Goal: Information Seeking & Learning: Learn about a topic

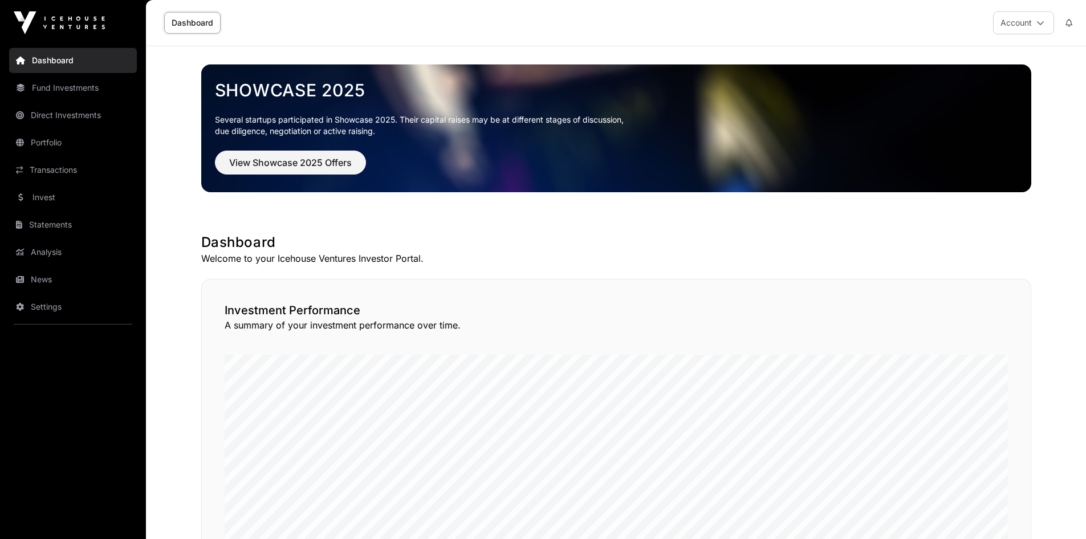
scroll to position [6, 0]
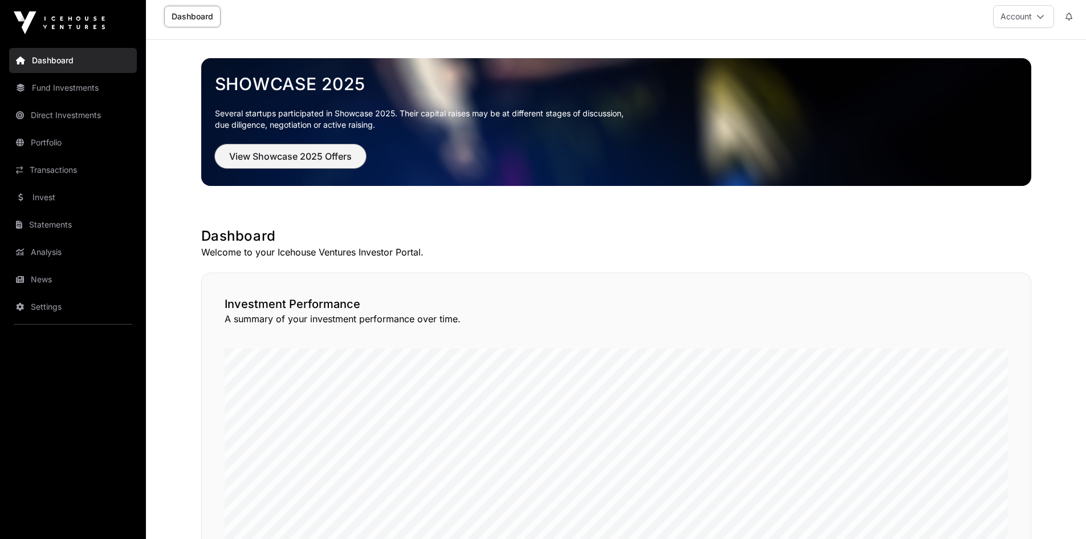
click at [274, 159] on span "View Showcase 2025 Offers" at bounding box center [290, 156] width 123 height 14
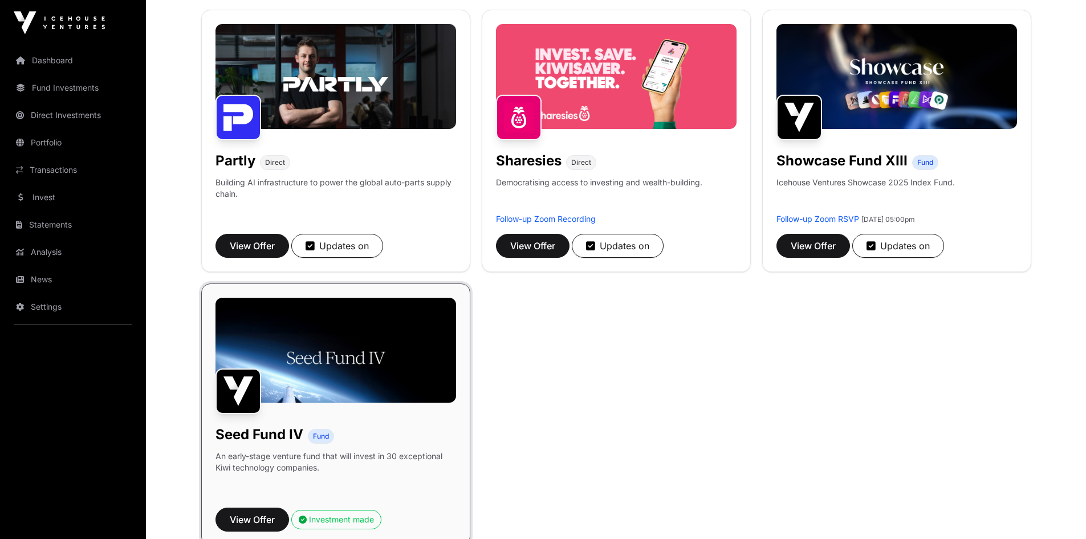
scroll to position [719, 0]
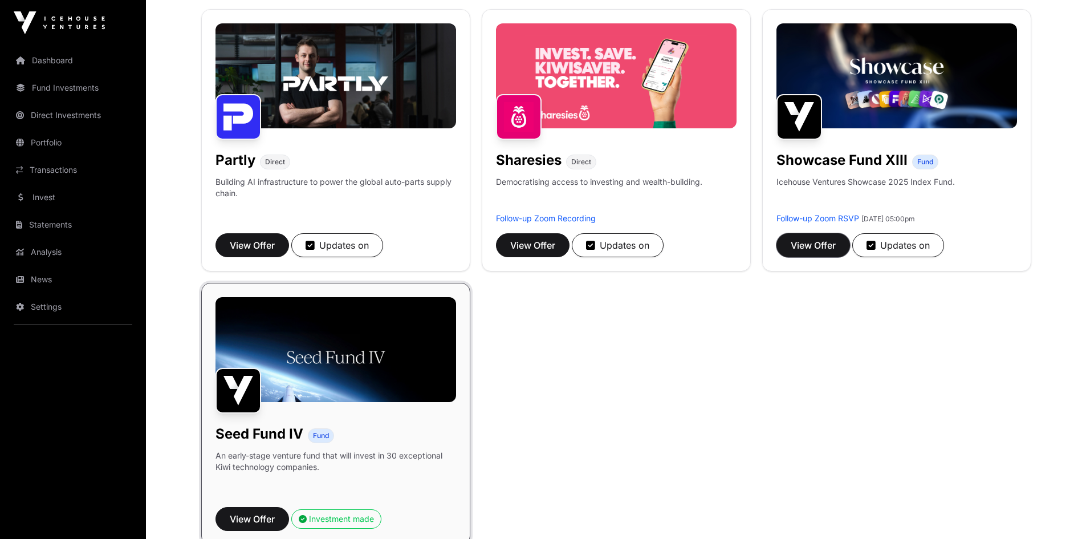
click at [811, 241] on span "View Offer" at bounding box center [813, 245] width 45 height 14
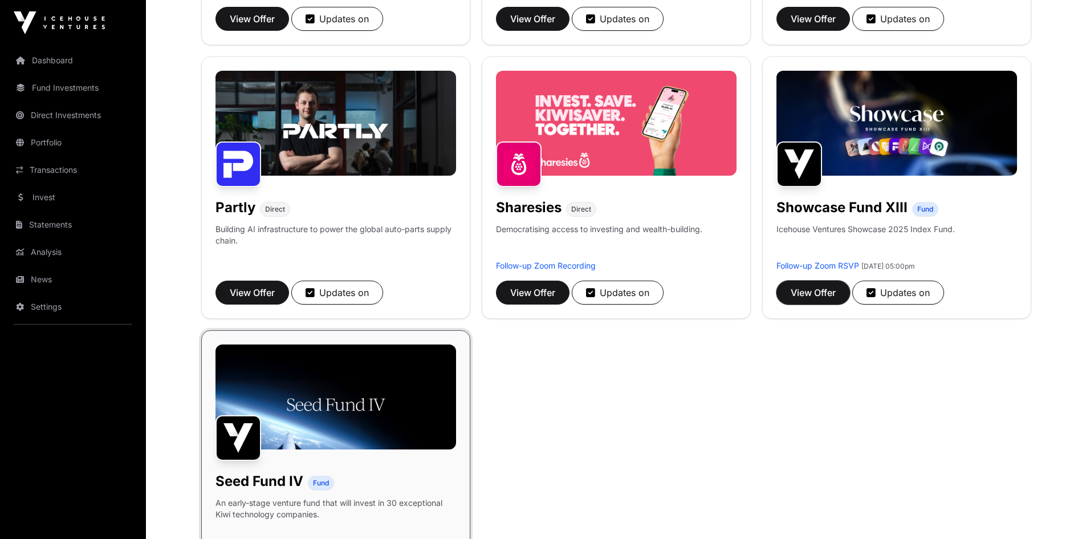
scroll to position [672, 0]
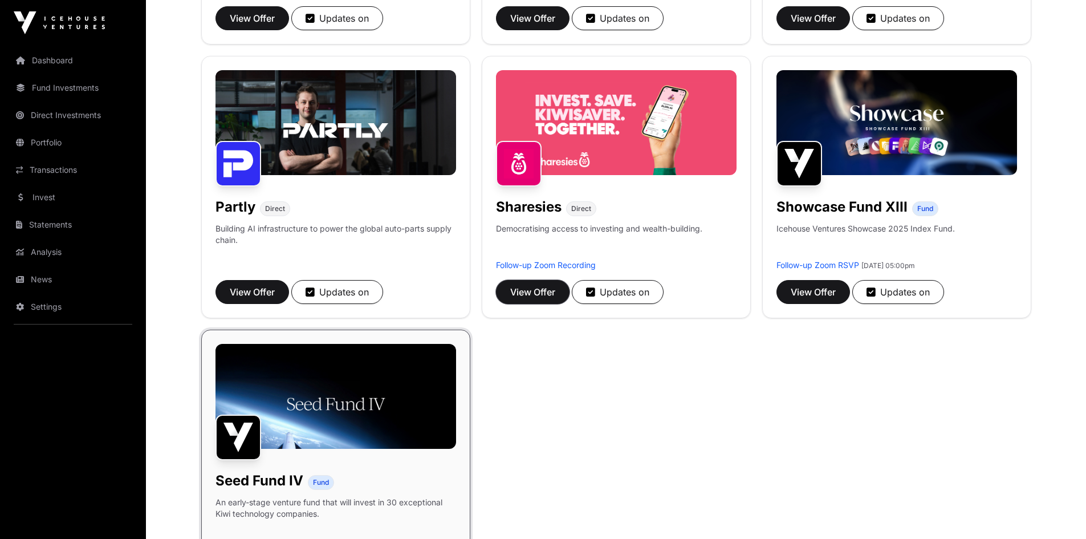
click at [542, 295] on span "View Offer" at bounding box center [532, 292] width 45 height 14
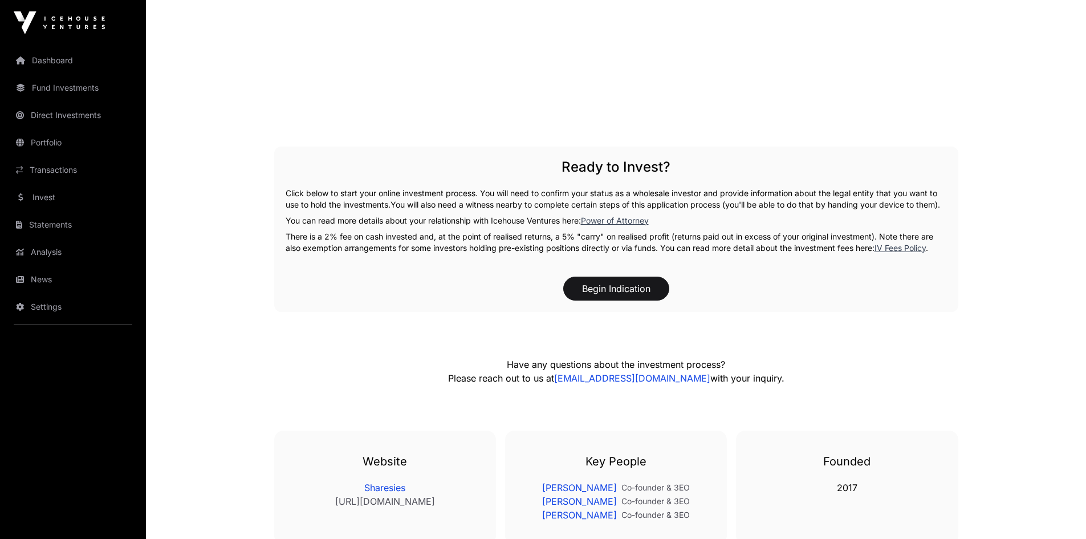
scroll to position [2146, 0]
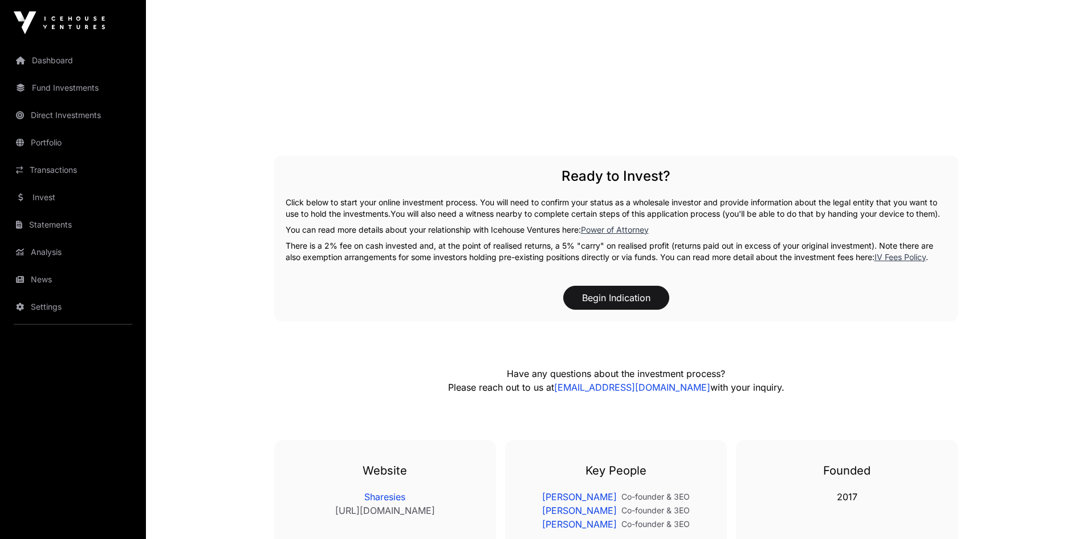
click at [607, 225] on link "Power of Attorney" at bounding box center [615, 230] width 68 height 10
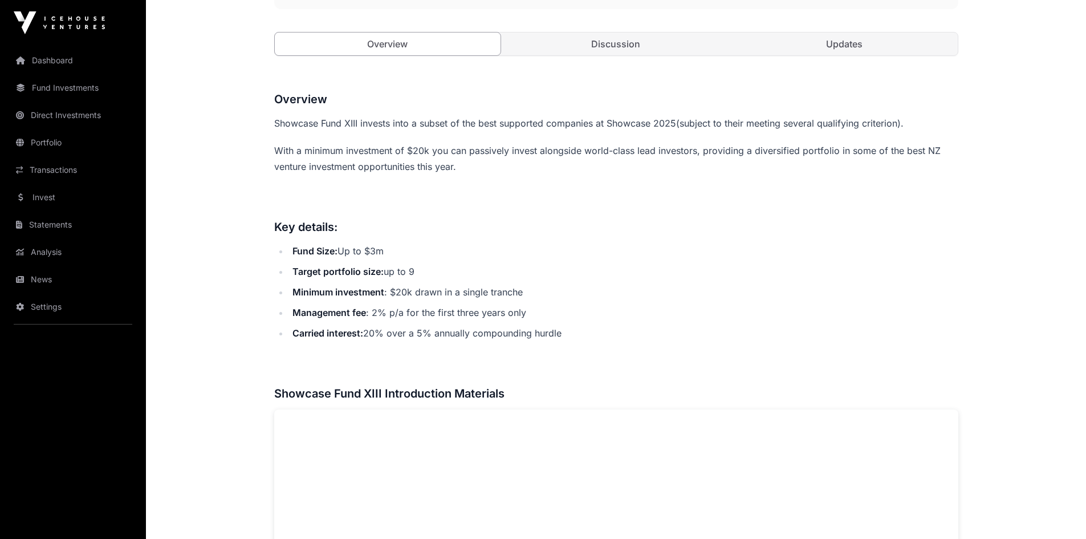
scroll to position [438, 0]
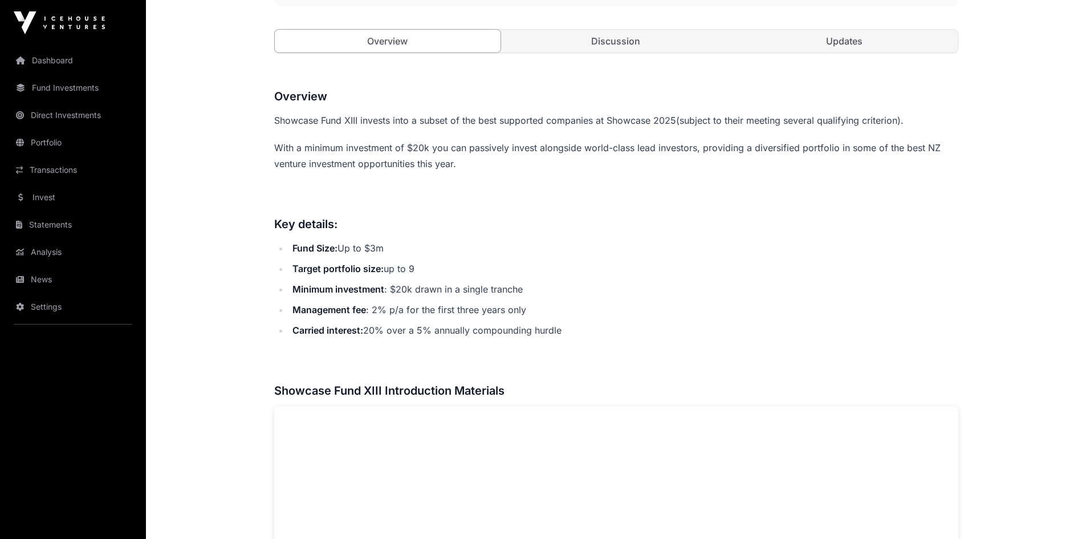
click at [373, 330] on li "Carried interest: 20% over a 5% annually compounding hurdle" at bounding box center [623, 330] width 669 height 16
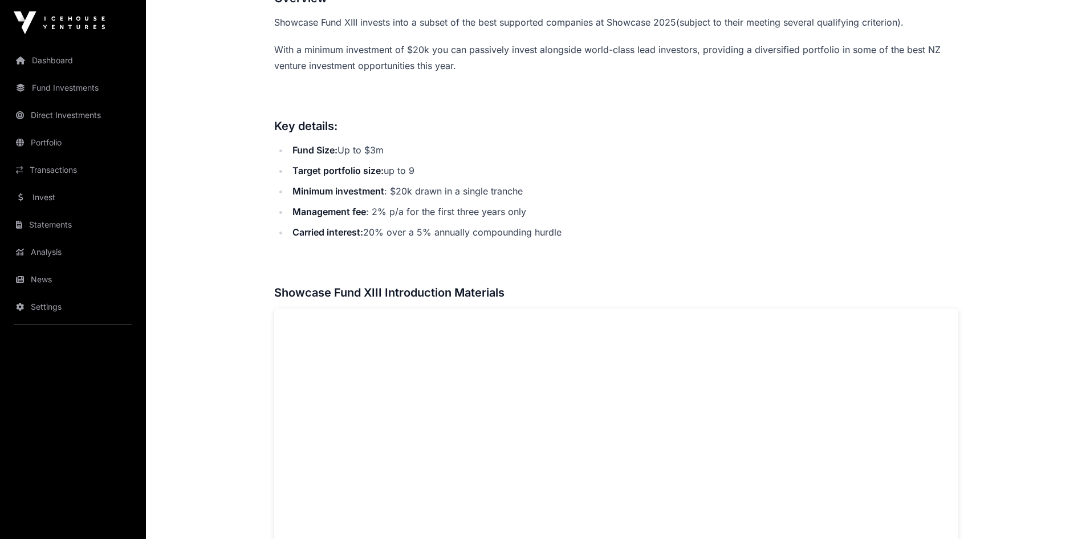
scroll to position [0, 0]
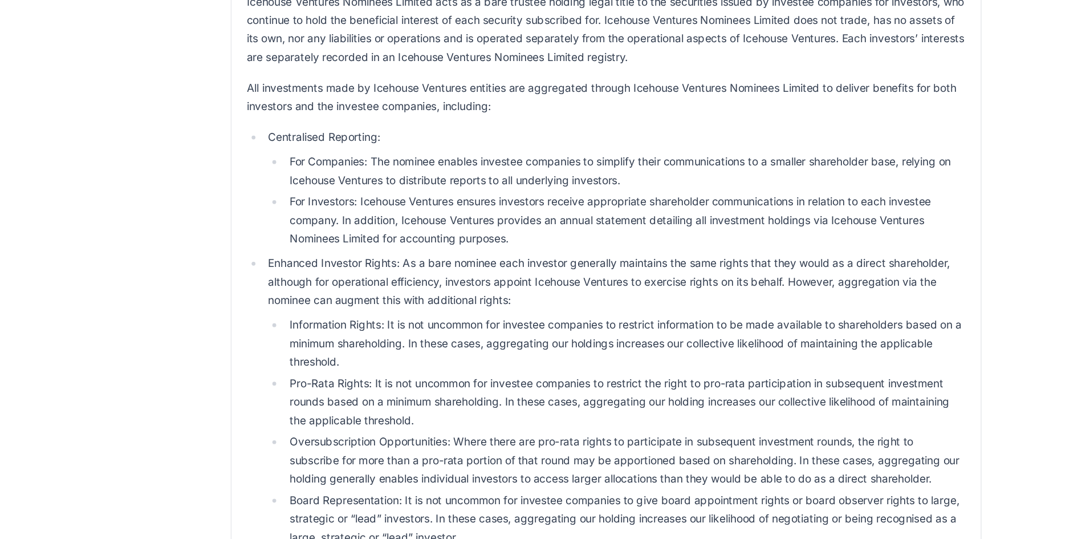
scroll to position [43, 0]
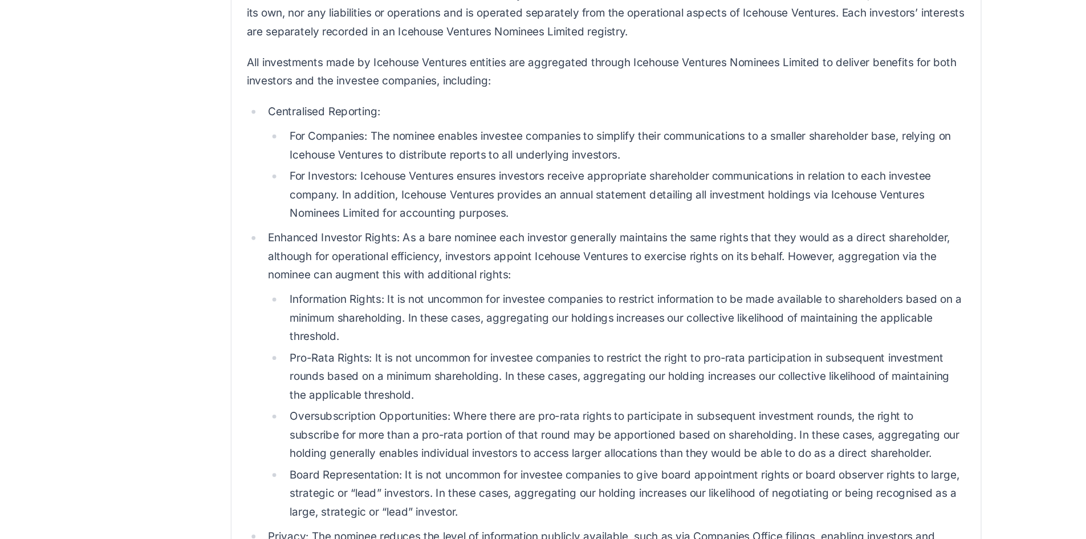
click at [616, 323] on li "Enhanced Investor Rights: As a bare nominee each investor generally maintains t…" at bounding box center [622, 416] width 520 height 217
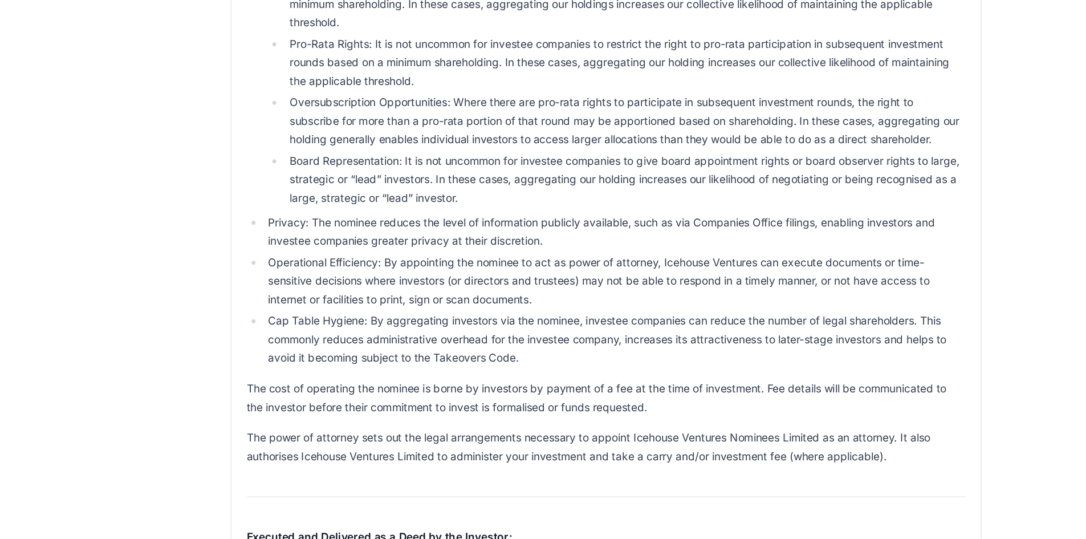
scroll to position [317, 0]
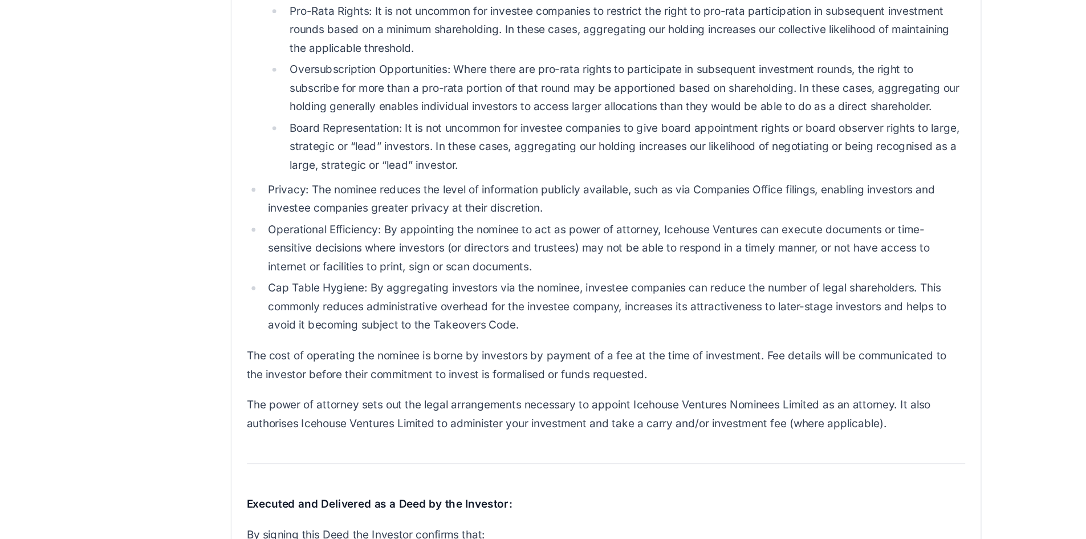
click at [632, 412] on p "The cost of operating the nominee is borne by investors by payment of a fee at …" at bounding box center [616, 409] width 532 height 27
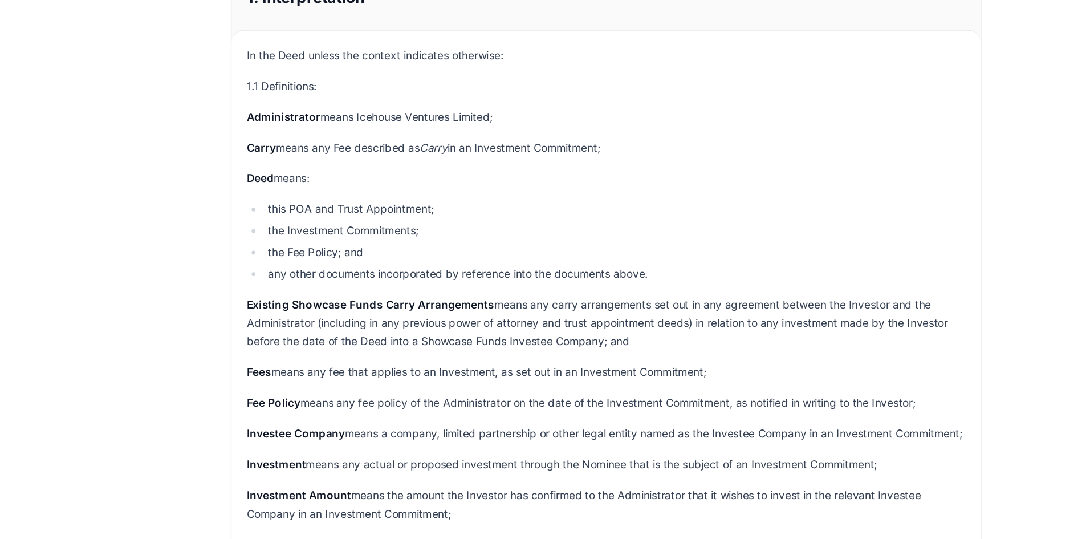
scroll to position [1349, 0]
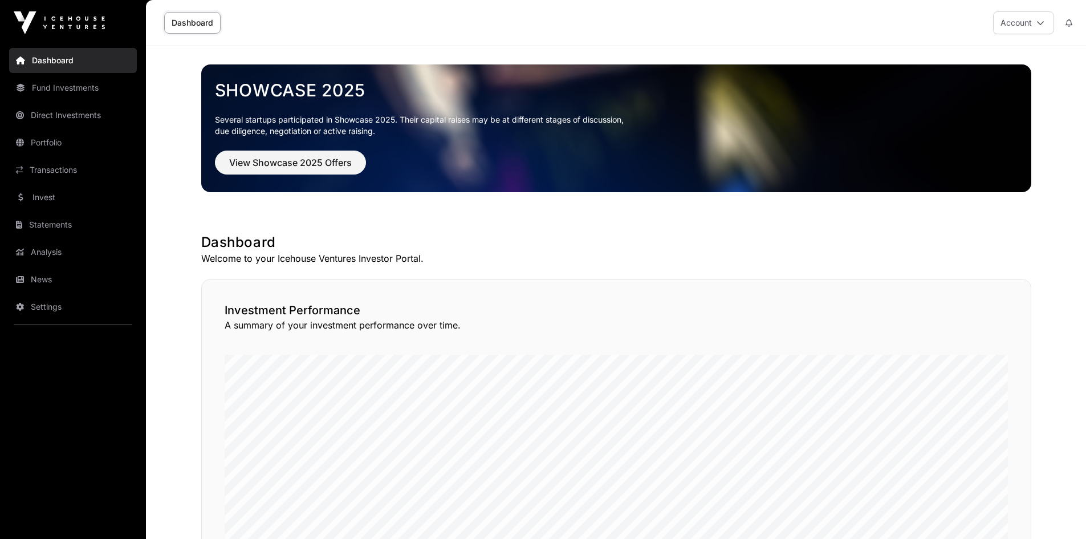
scroll to position [6, 0]
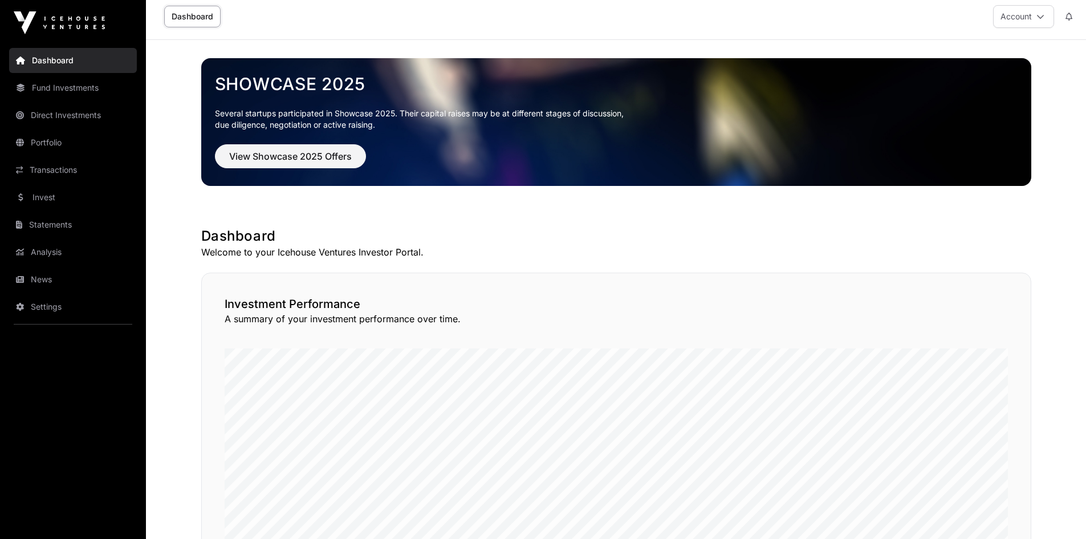
click at [47, 209] on link "Invest" at bounding box center [73, 197] width 128 height 25
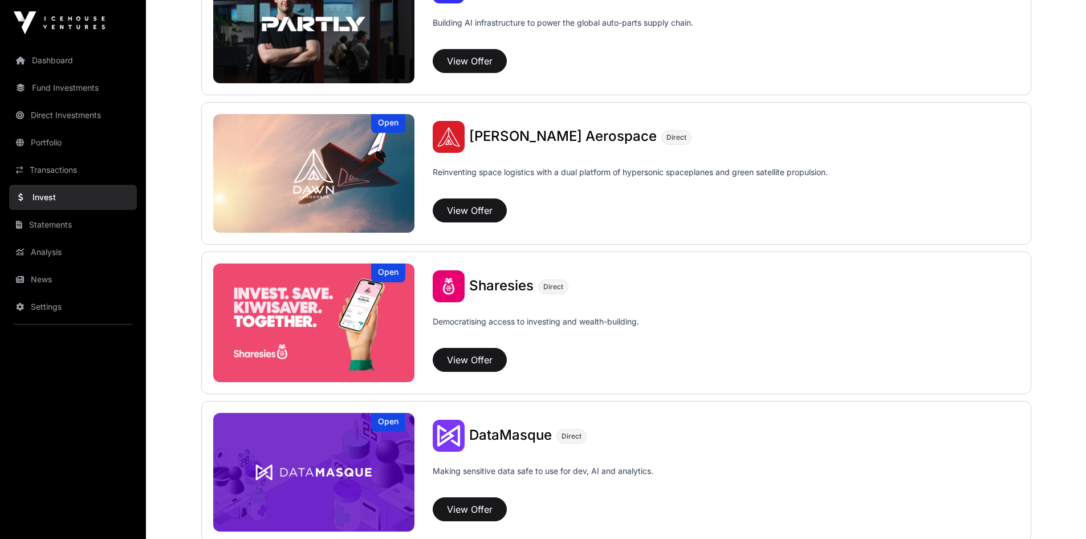
scroll to position [1240, 0]
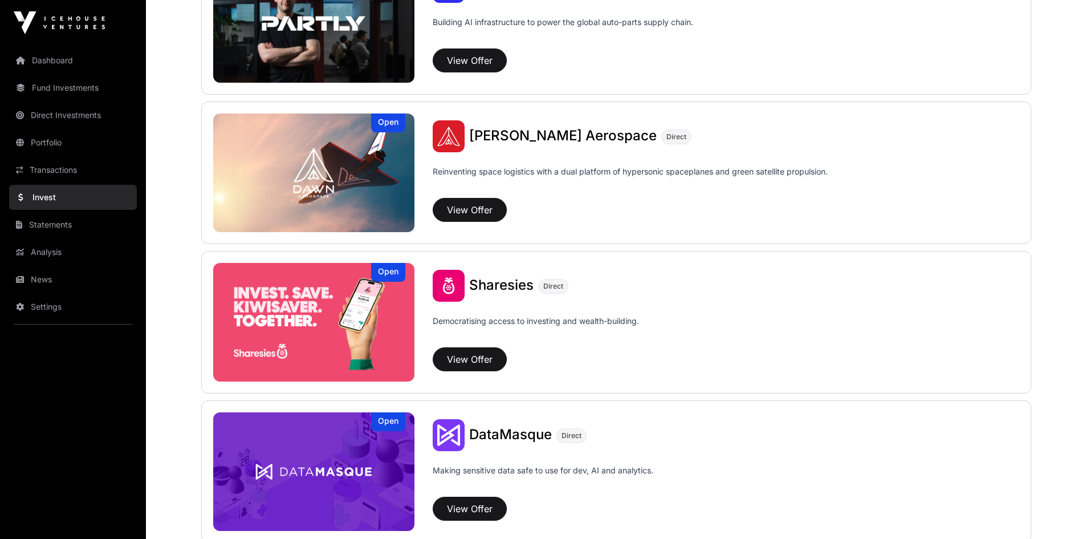
click at [507, 282] on span "Sharesies" at bounding box center [501, 284] width 64 height 17
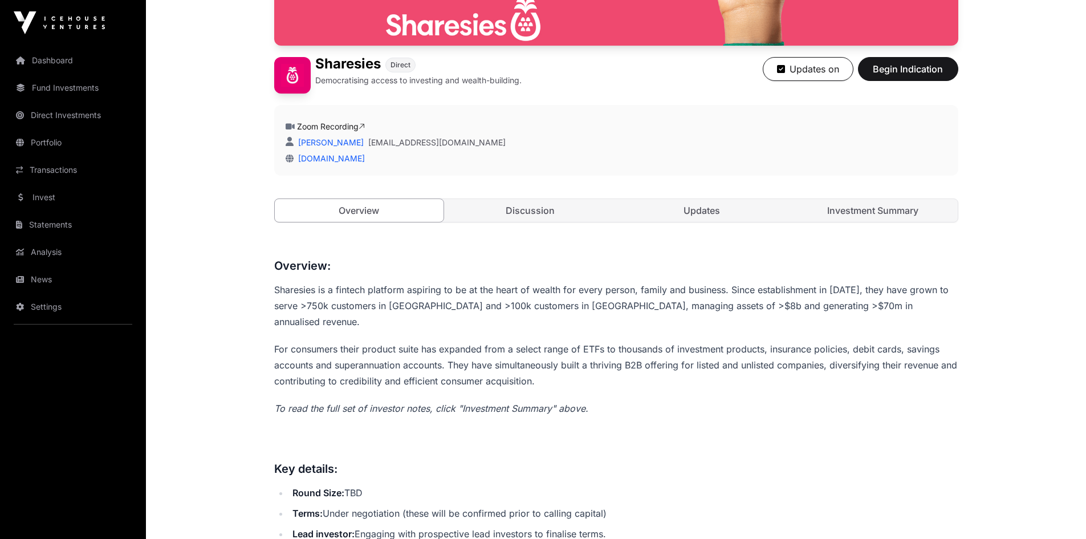
scroll to position [271, 0]
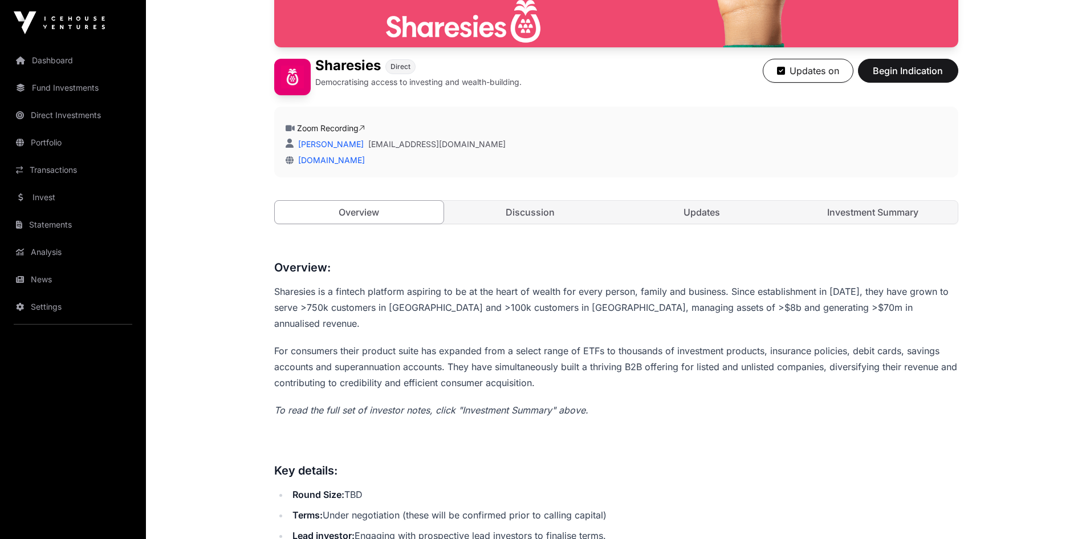
click at [557, 213] on link "Discussion" at bounding box center [530, 212] width 169 height 23
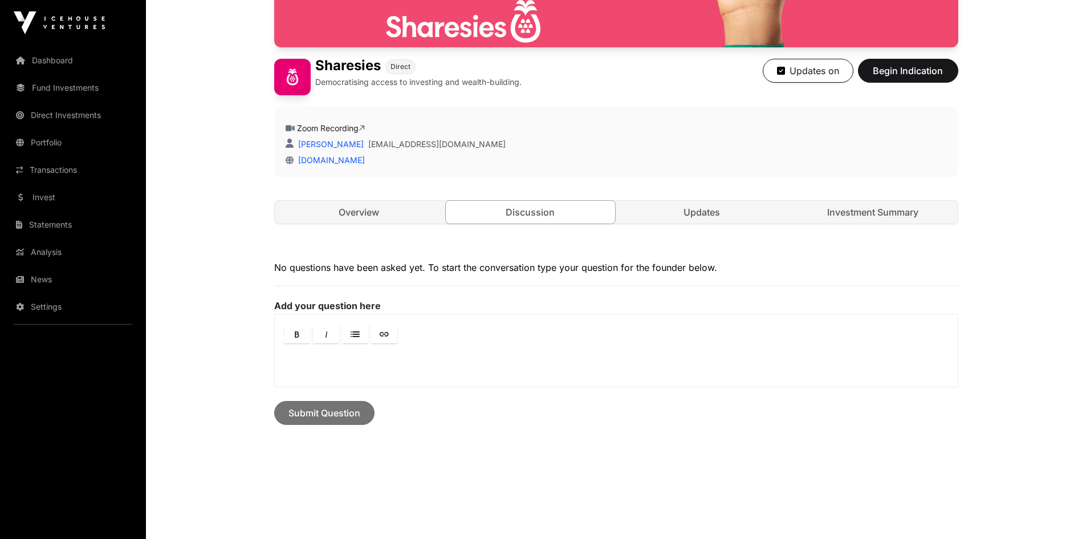
click at [671, 207] on link "Updates" at bounding box center [701, 212] width 169 height 23
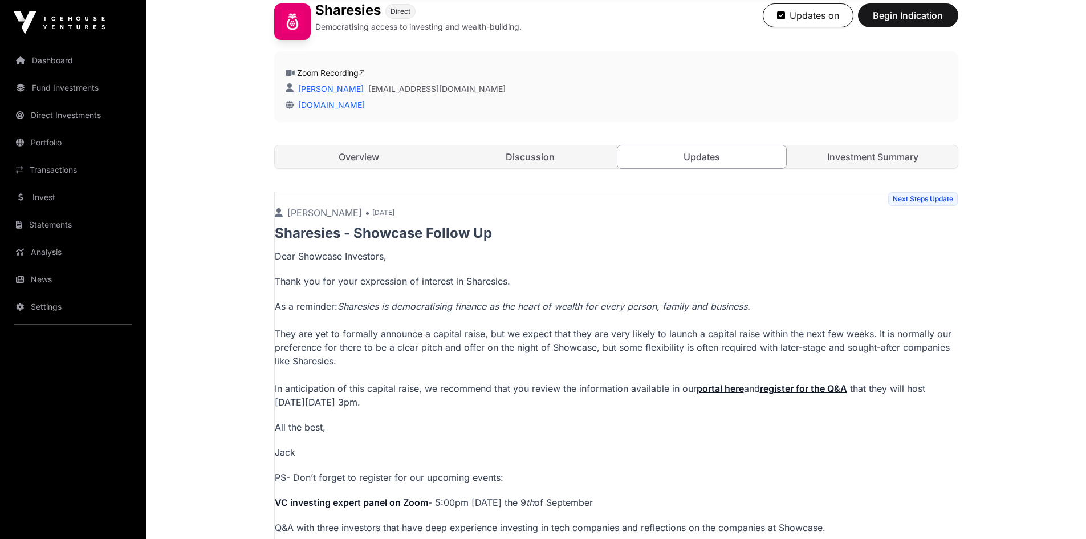
scroll to position [323, 0]
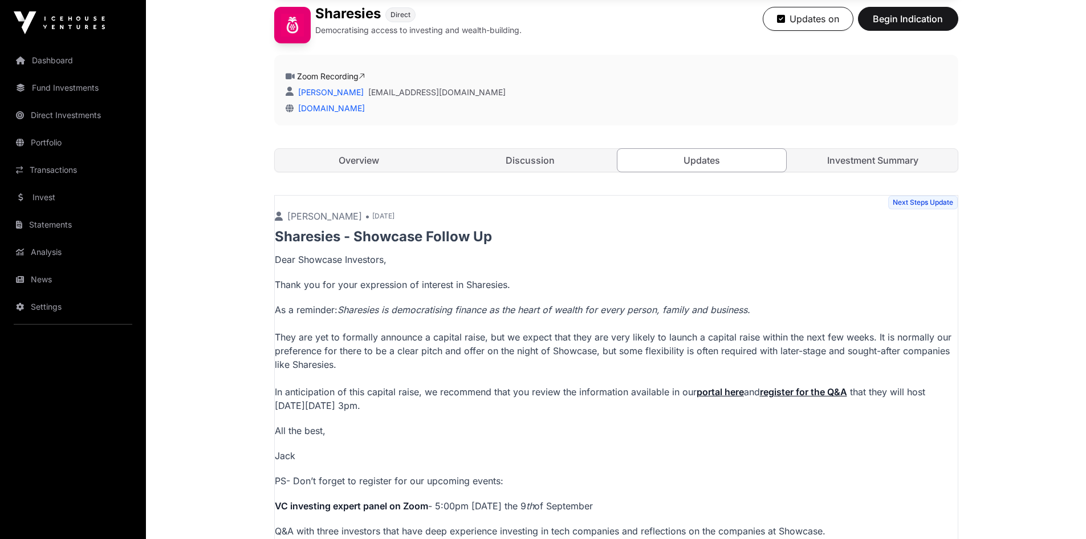
click at [857, 163] on link "Investment Summary" at bounding box center [872, 160] width 169 height 23
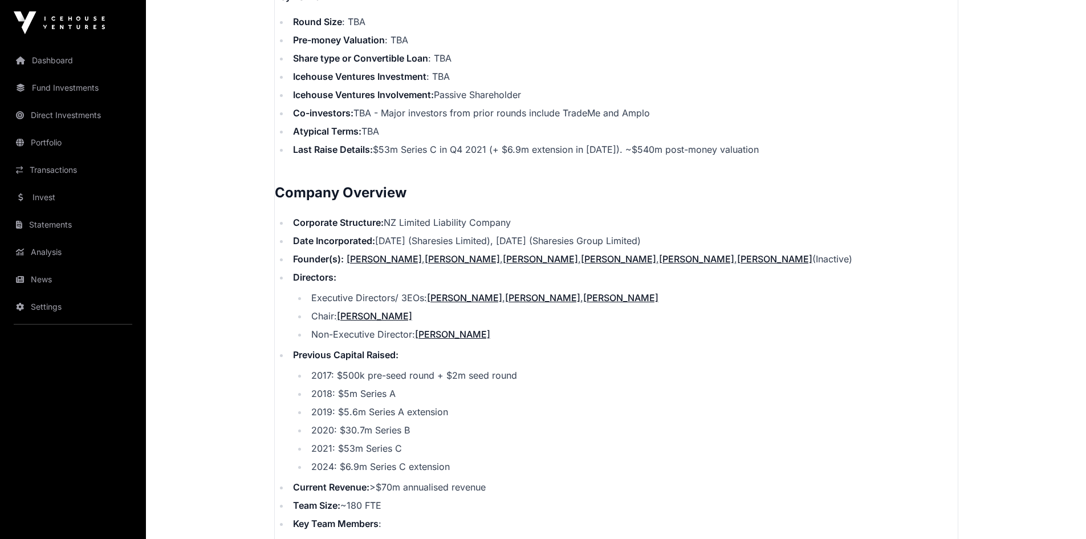
scroll to position [1094, 0]
click at [365, 311] on link "Jon Macdonald" at bounding box center [374, 316] width 75 height 11
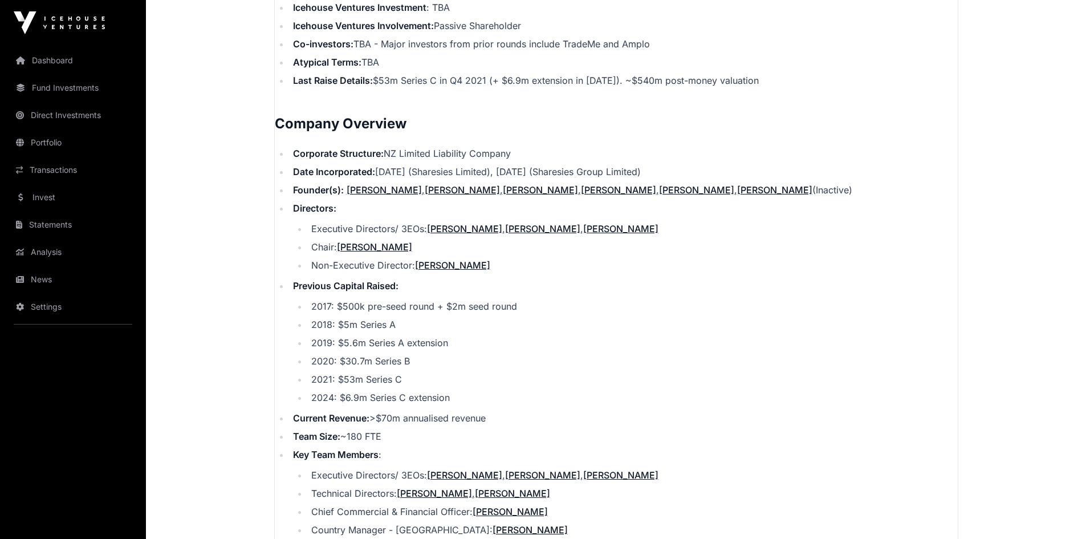
scroll to position [1163, 0]
click at [737, 185] on link "Ben Crotty" at bounding box center [774, 190] width 75 height 11
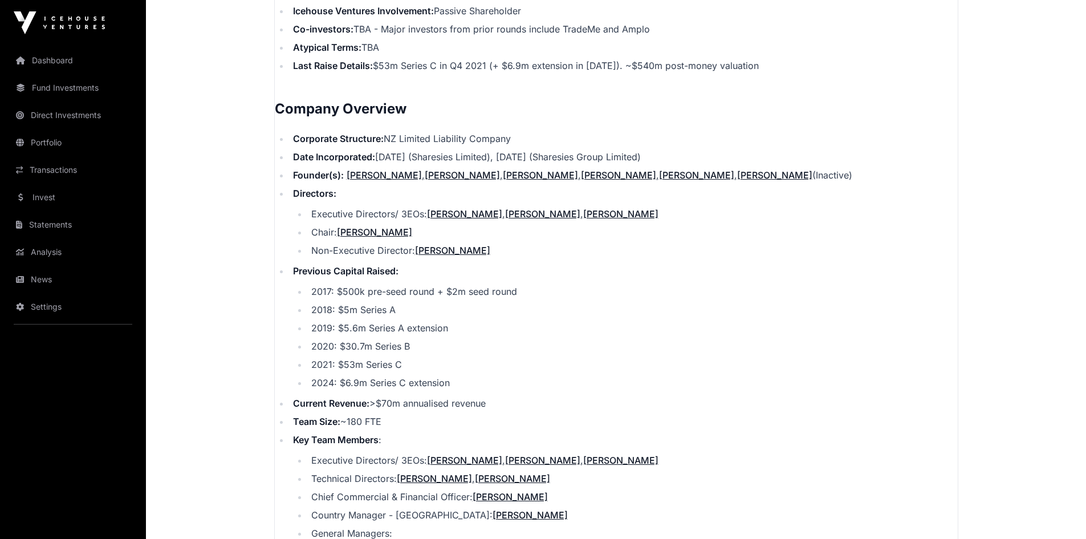
click at [466, 245] on link "Phillippa Harford" at bounding box center [452, 250] width 75 height 11
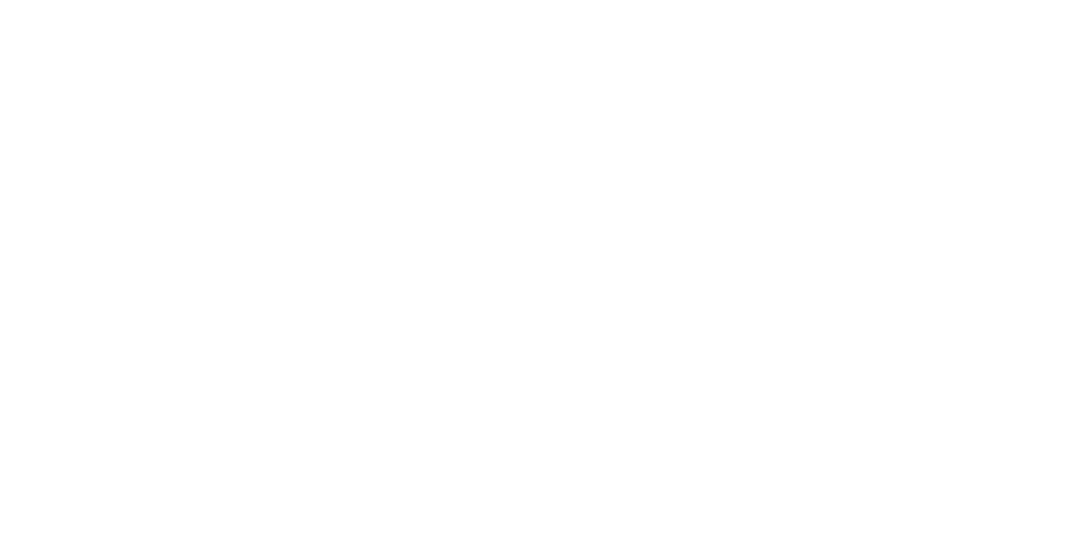
scroll to position [1784, 0]
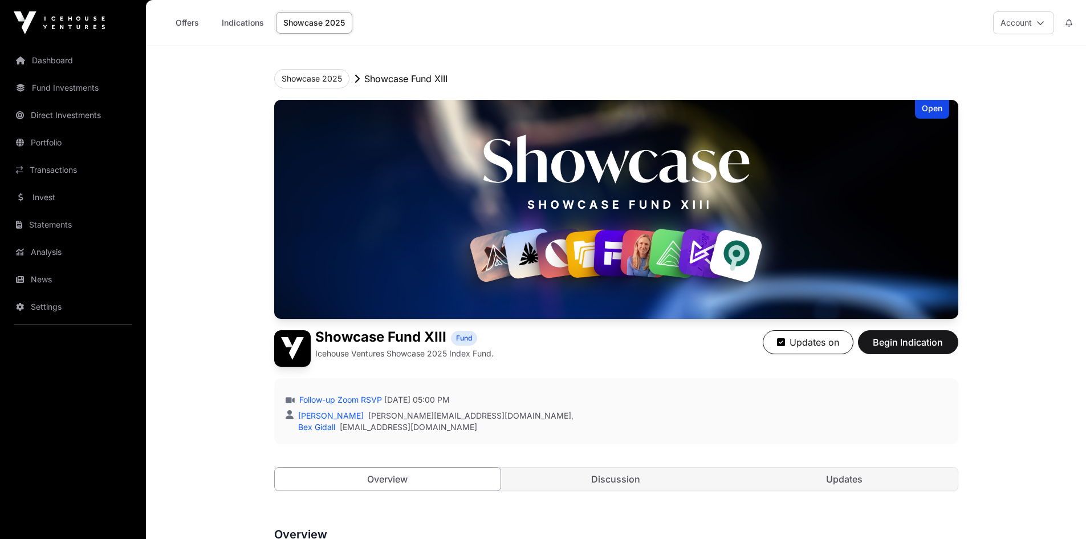
click at [84, 88] on link "Fund Investments" at bounding box center [73, 87] width 128 height 25
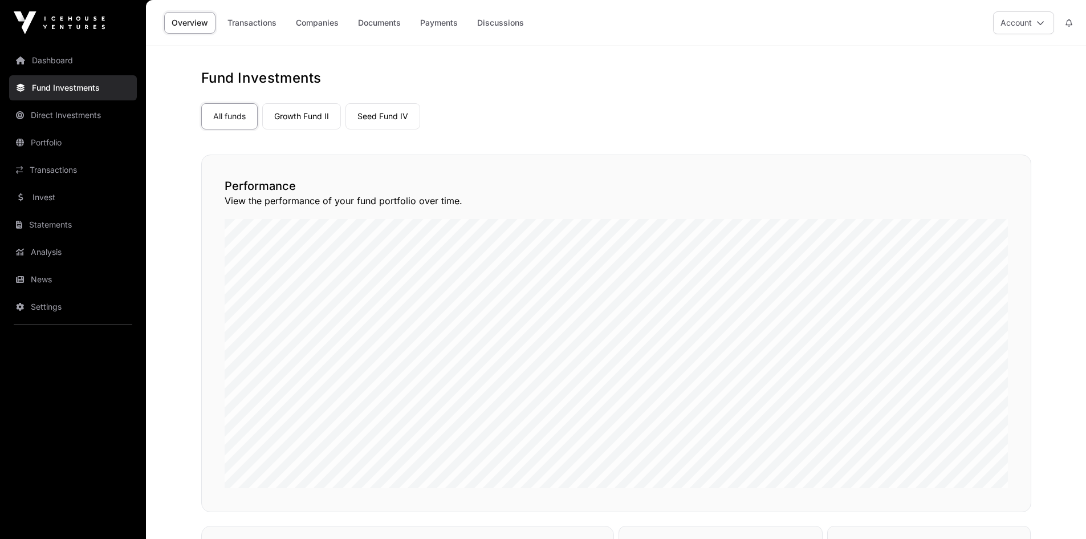
click at [308, 26] on link "Companies" at bounding box center [317, 23] width 58 height 22
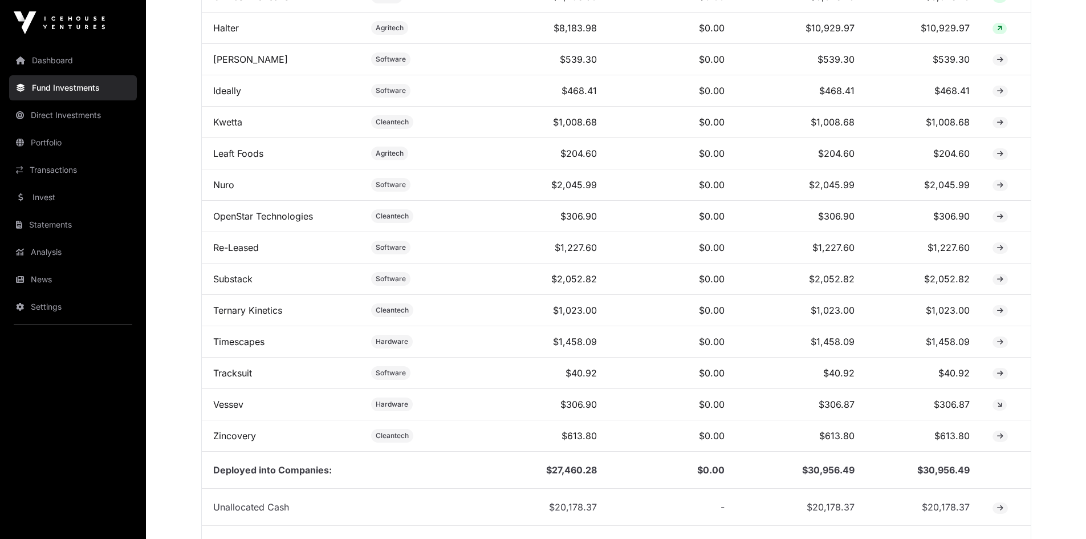
scroll to position [609, 0]
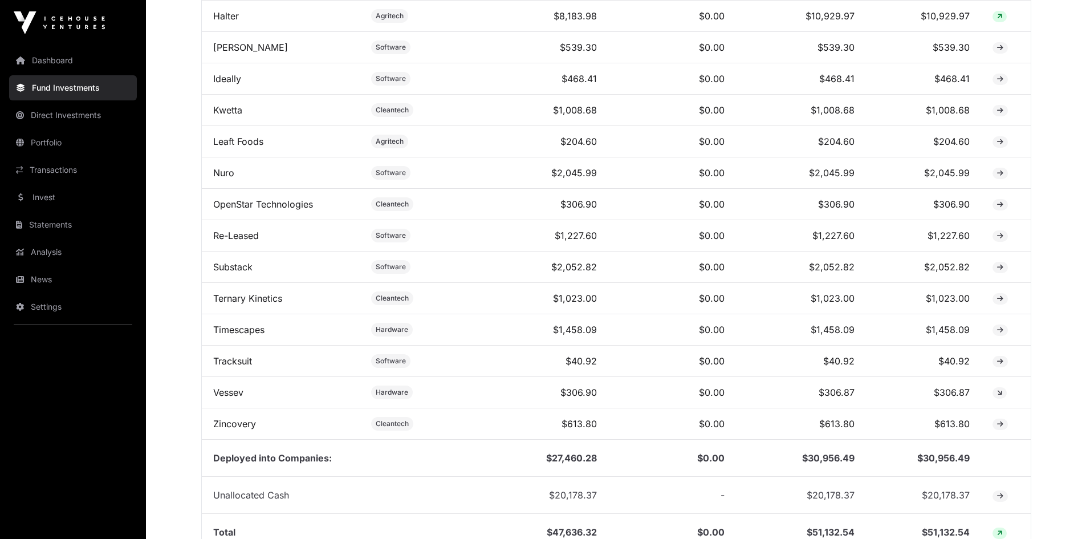
click at [215, 429] on link "Zincovery" at bounding box center [234, 423] width 43 height 11
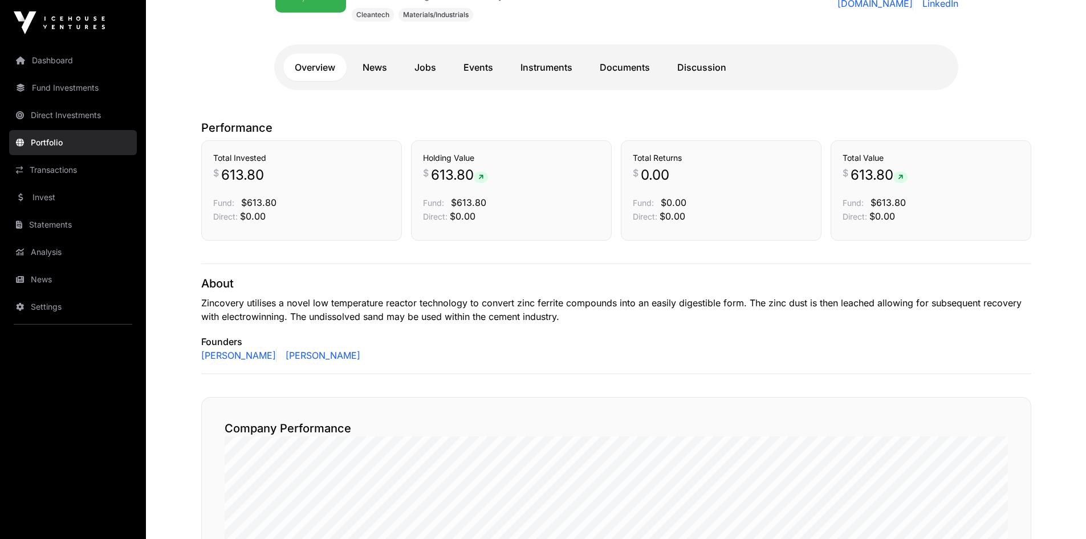
scroll to position [234, 0]
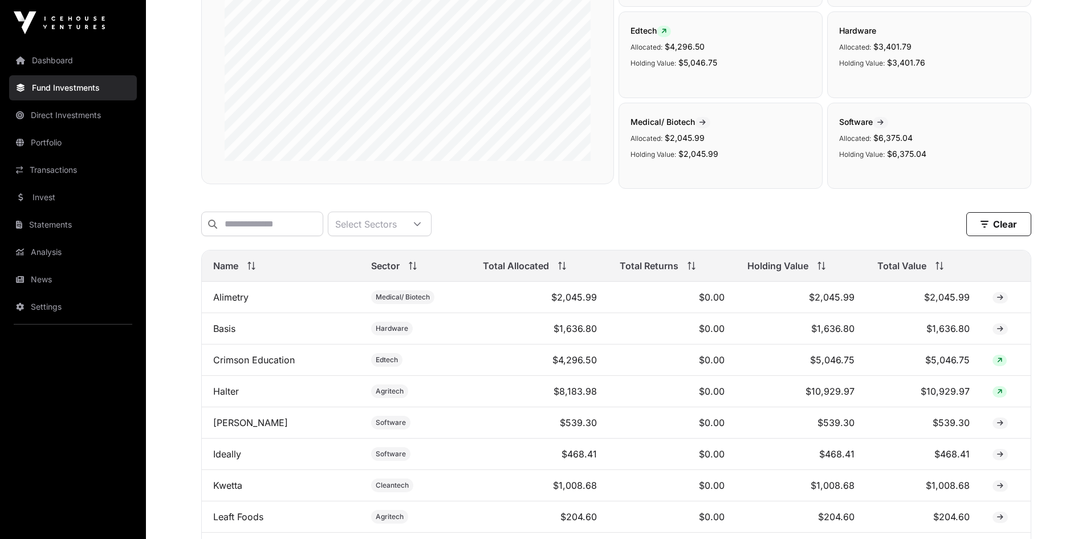
scroll to position [609, 0]
